Goal: Navigation & Orientation: Understand site structure

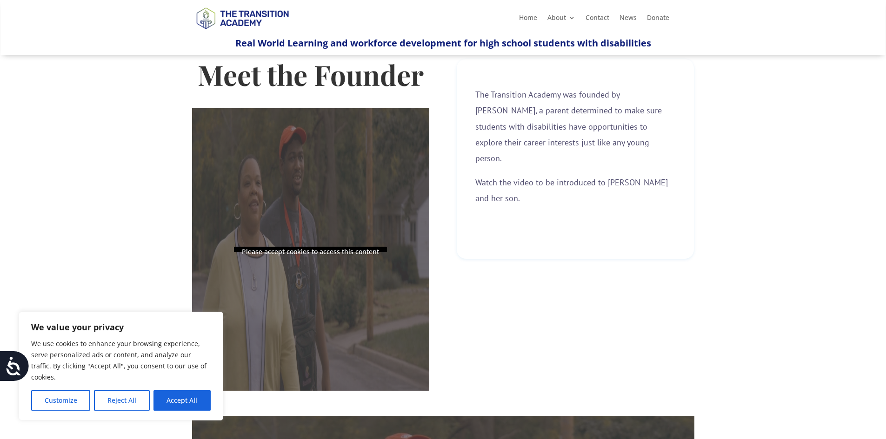
scroll to position [325, 0]
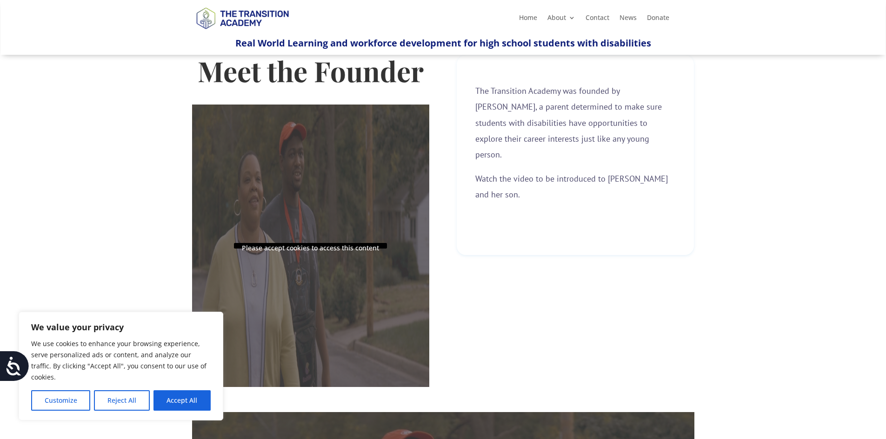
click at [350, 248] on p "Please accept cookies to access this content" at bounding box center [310, 246] width 153 height 6
click at [182, 400] on button "Accept All" at bounding box center [181, 400] width 57 height 20
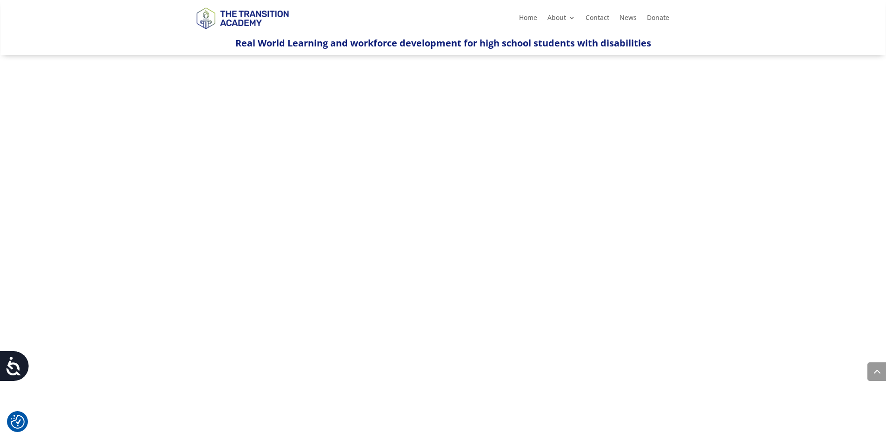
scroll to position [446, 0]
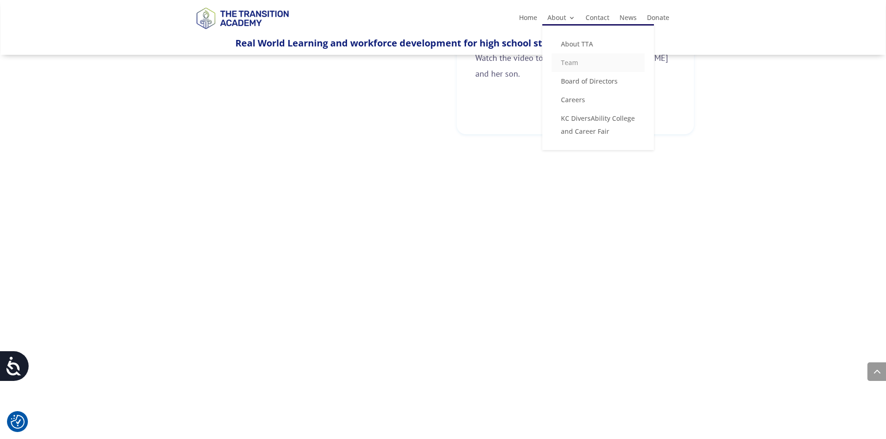
click at [569, 60] on link "Team" at bounding box center [597, 62] width 93 height 19
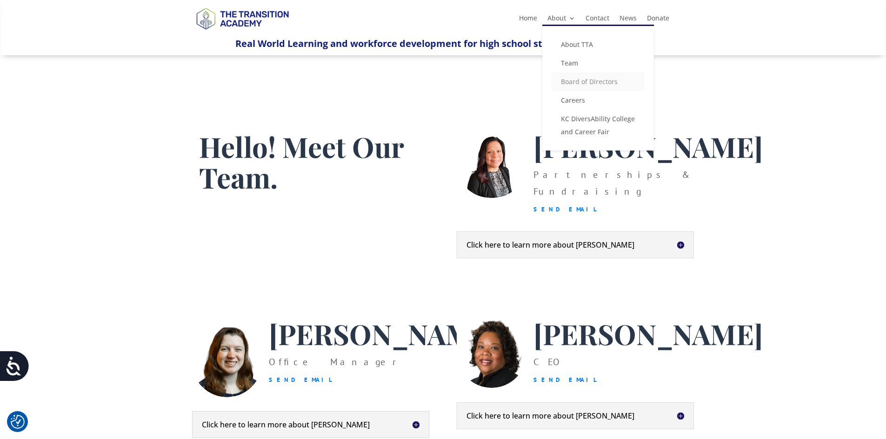
click at [594, 85] on link "Board of Directors" at bounding box center [597, 82] width 93 height 19
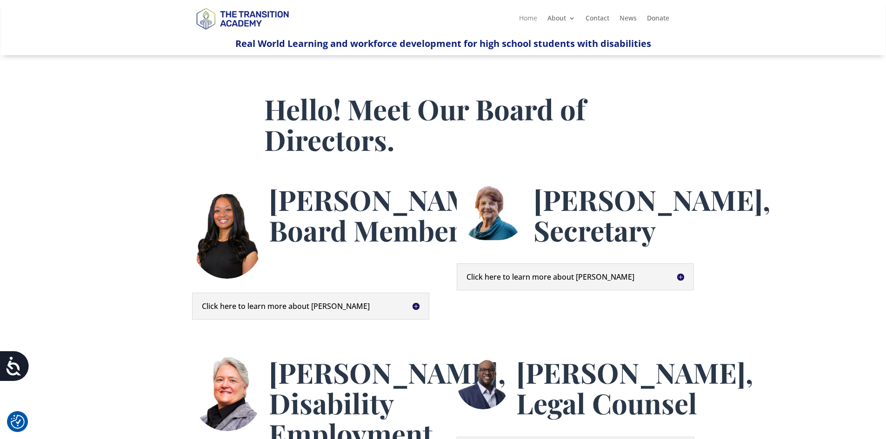
click at [527, 17] on link "Home" at bounding box center [528, 20] width 18 height 10
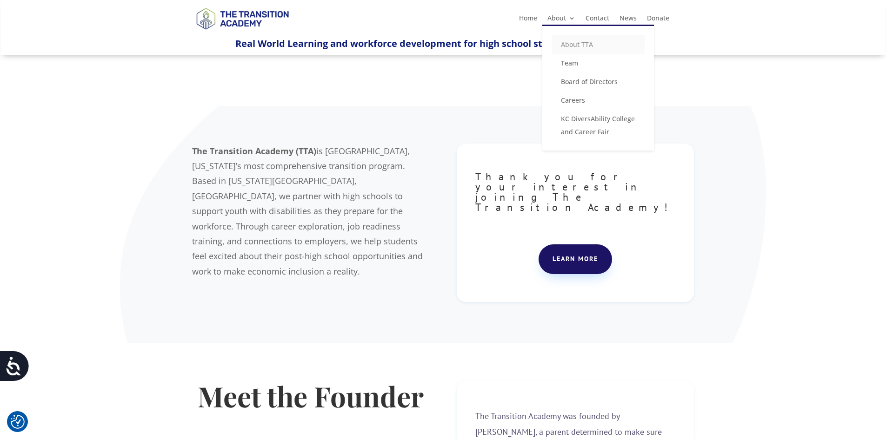
click at [566, 41] on link "About TTA" at bounding box center [597, 44] width 93 height 19
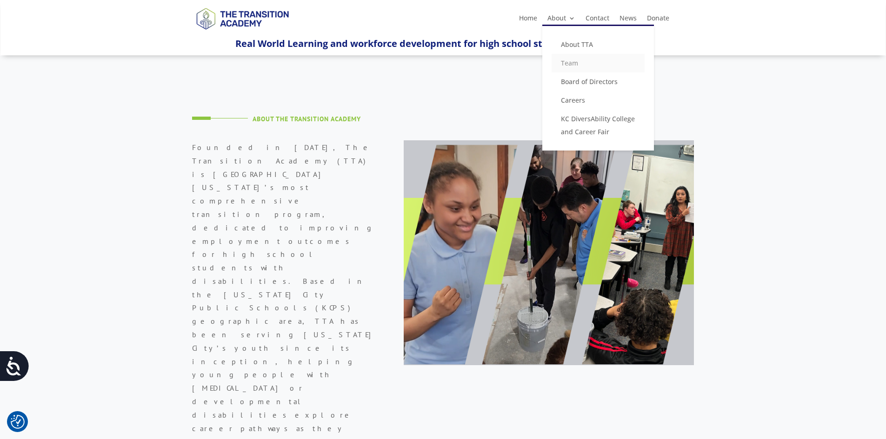
click at [575, 61] on link "Team" at bounding box center [597, 63] width 93 height 19
